Goal: Share content

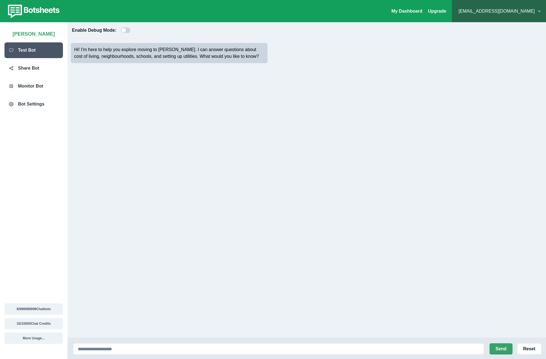
click at [479, 201] on div "Hi! I'm here to help you explore moving to [PERSON_NAME]. I can answer question…" at bounding box center [306, 188] width 479 height 299
drag, startPoint x: 454, startPoint y: 164, endPoint x: 473, endPoint y: 153, distance: 21.5
click at [454, 164] on div "Hi! I'm here to help you explore moving to [PERSON_NAME]. I can answer question…" at bounding box center [306, 188] width 479 height 299
click at [42, 71] on div "Share Bot" at bounding box center [33, 68] width 58 height 16
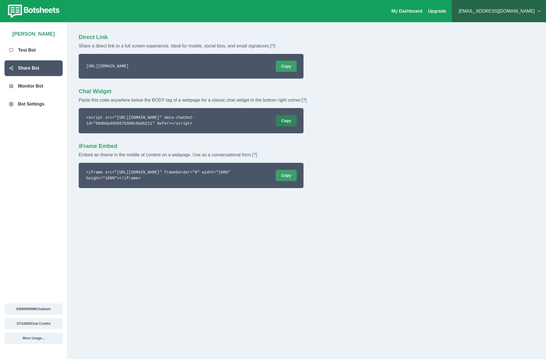
click at [291, 120] on button "Copy" at bounding box center [286, 120] width 21 height 11
click at [250, 307] on div "Direct Link Share a direct link to a full screen experience. Ideal for mobile, …" at bounding box center [306, 190] width 479 height 337
click at [305, 100] on link "[?]" at bounding box center [304, 100] width 5 height 5
click at [27, 103] on p "Bot Settings" at bounding box center [31, 104] width 26 height 7
